Goal: Navigation & Orientation: Find specific page/section

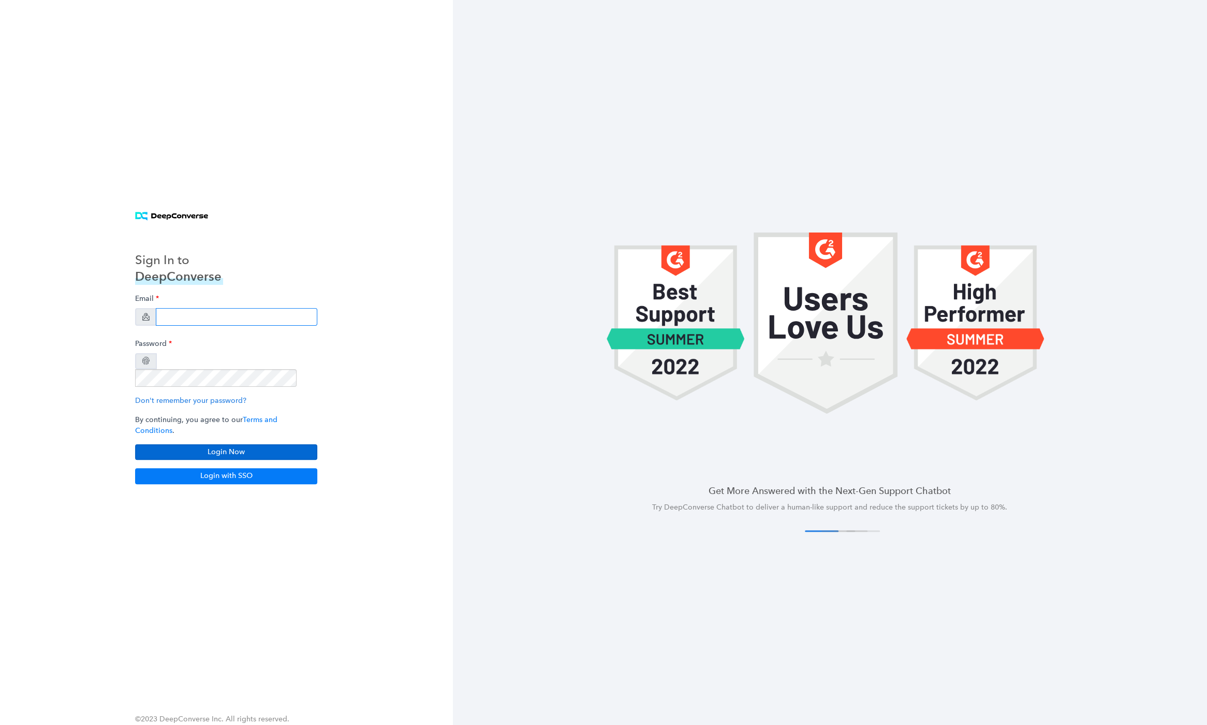
type input "[EMAIL_ADDRESS][DOMAIN_NAME]"
click at [228, 444] on button "Login Now" at bounding box center [226, 452] width 182 height 16
